Goal: Task Accomplishment & Management: Use online tool/utility

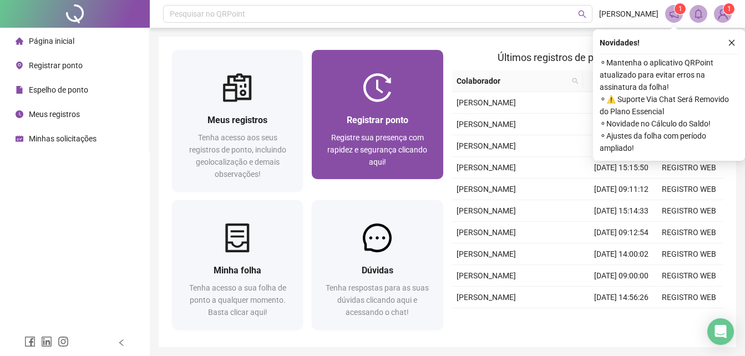
click at [402, 108] on div "Registrar ponto Registre sua presença com rapidez e segurança clicando aqui!" at bounding box center [377, 140] width 131 height 77
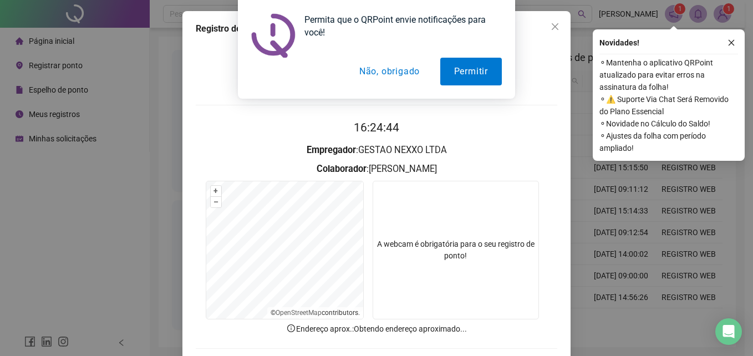
click at [396, 61] on button "Não, obrigado" at bounding box center [390, 72] width 88 height 28
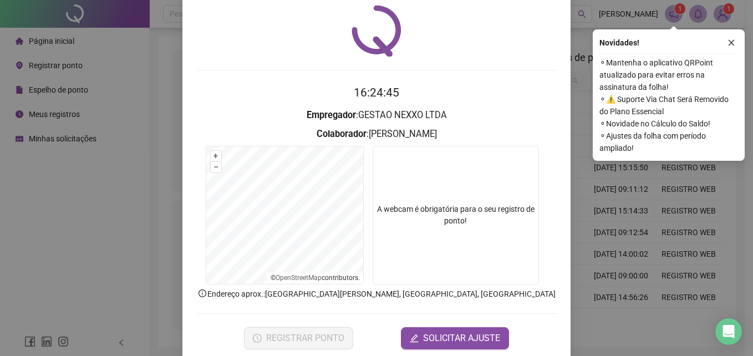
scroll to position [54, 0]
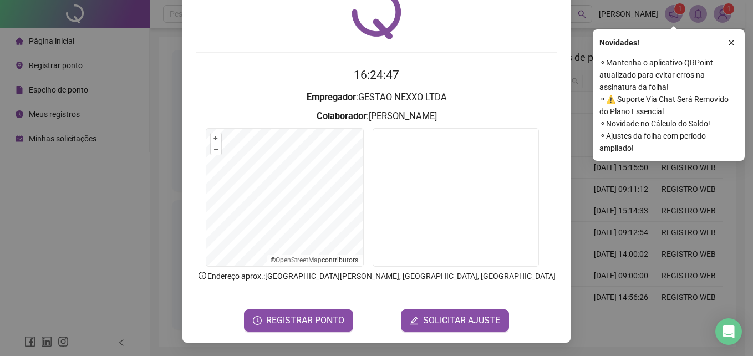
click at [738, 47] on div "Novidades ! ⚬ Mantenha o aplicativo QRPoint atualizado para evitar erros na ass…" at bounding box center [669, 94] width 152 height 131
click at [734, 42] on icon "close" at bounding box center [732, 43] width 8 height 8
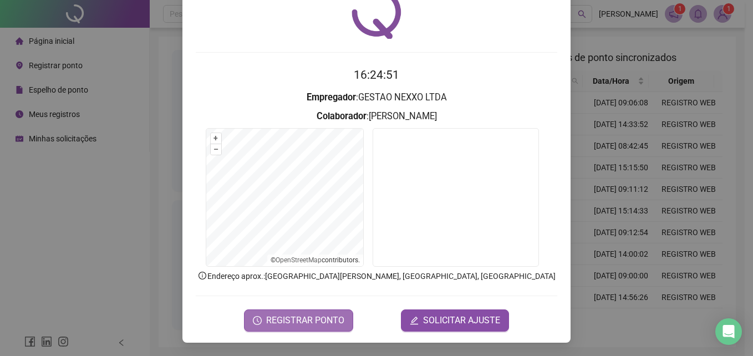
click at [266, 315] on span "REGISTRAR PONTO" at bounding box center [305, 320] width 78 height 13
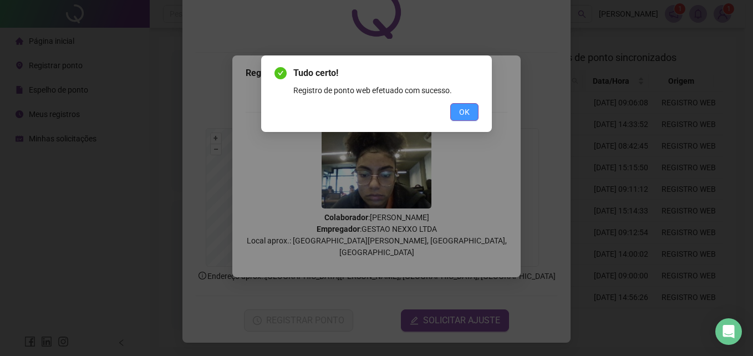
click at [461, 111] on span "OK" at bounding box center [464, 112] width 11 height 12
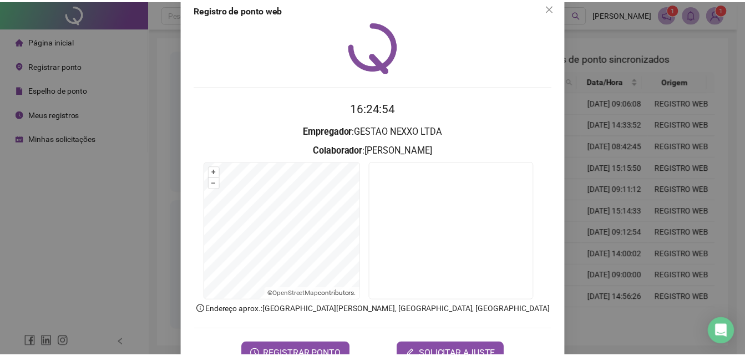
scroll to position [0, 0]
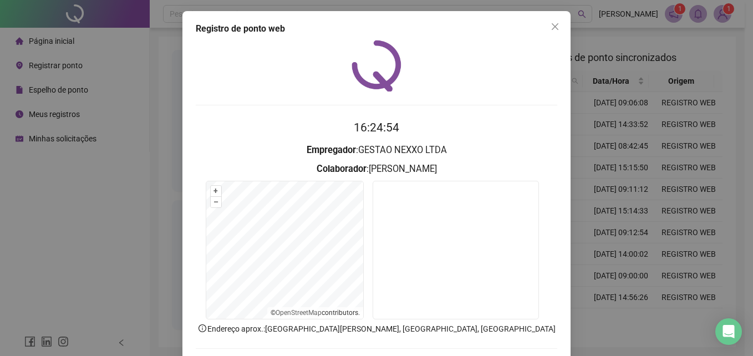
drag, startPoint x: 548, startPoint y: 21, endPoint x: 559, endPoint y: 87, distance: 66.4
click at [549, 21] on button "Close" at bounding box center [555, 27] width 18 height 18
